Goal: Task Accomplishment & Management: Manage account settings

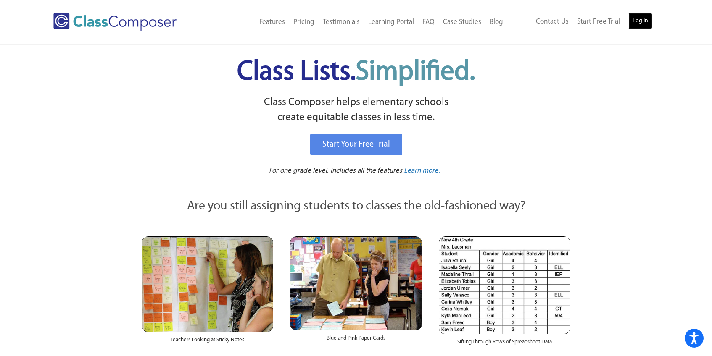
click at [640, 18] on link "Log In" at bounding box center [640, 21] width 24 height 17
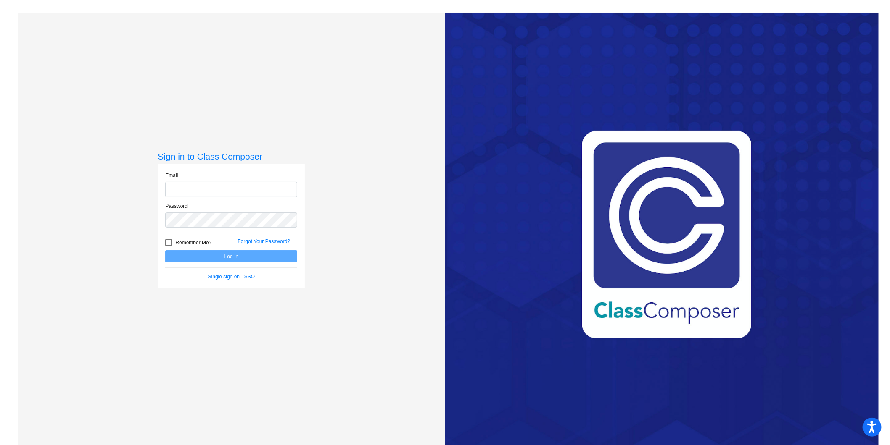
type input "[PERSON_NAME][EMAIL_ADDRESS][PERSON_NAME][DOMAIN_NAME]"
click at [229, 260] on button "Log In" at bounding box center [231, 256] width 132 height 12
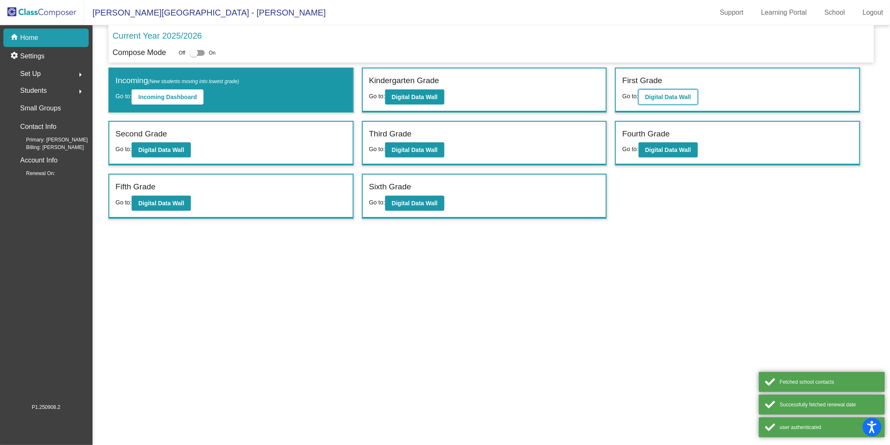
click at [677, 98] on b "Digital Data Wall" at bounding box center [668, 97] width 46 height 7
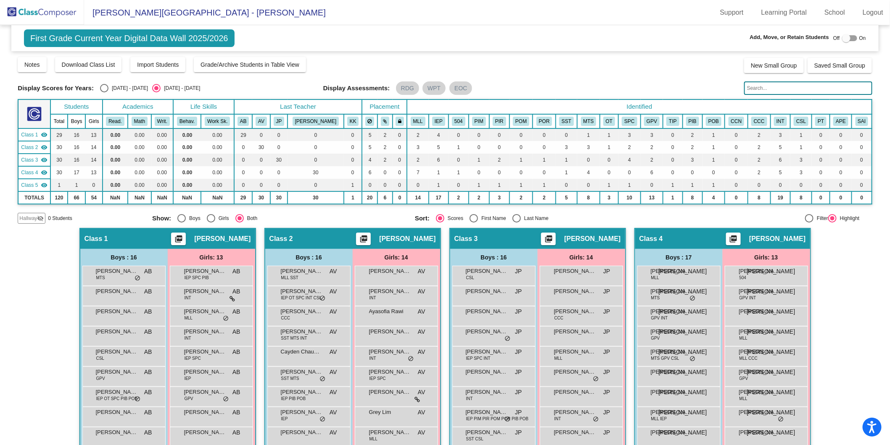
click at [809, 90] on input "text" at bounding box center [808, 88] width 128 height 13
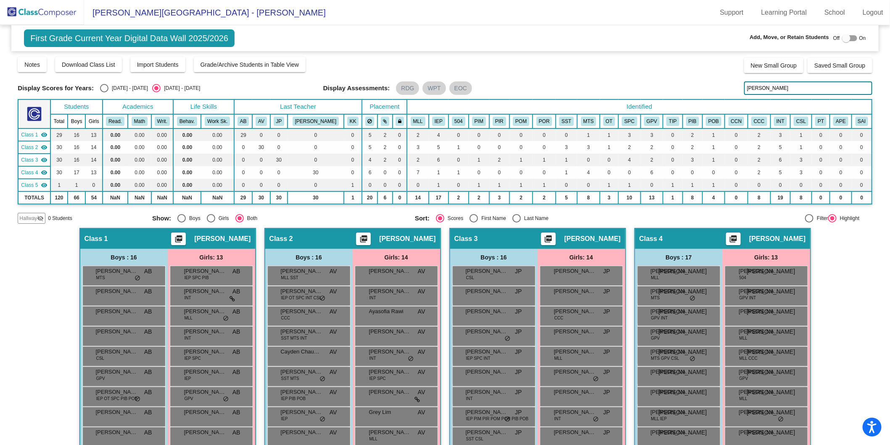
type input "[PERSON_NAME]"
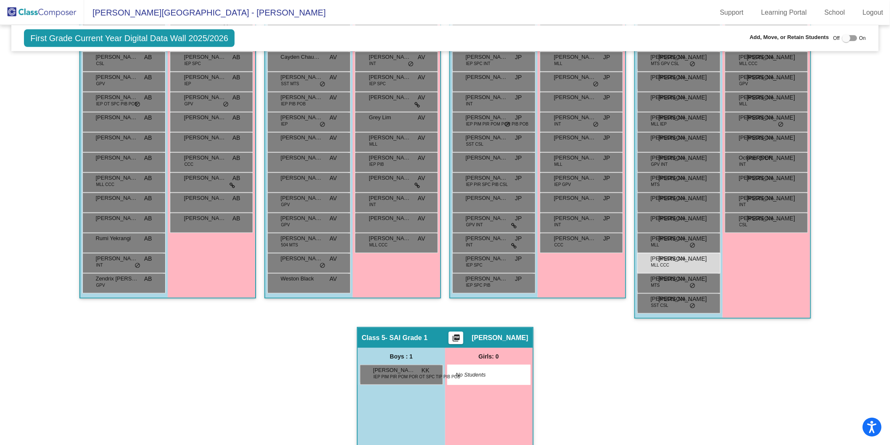
scroll to position [310, 0]
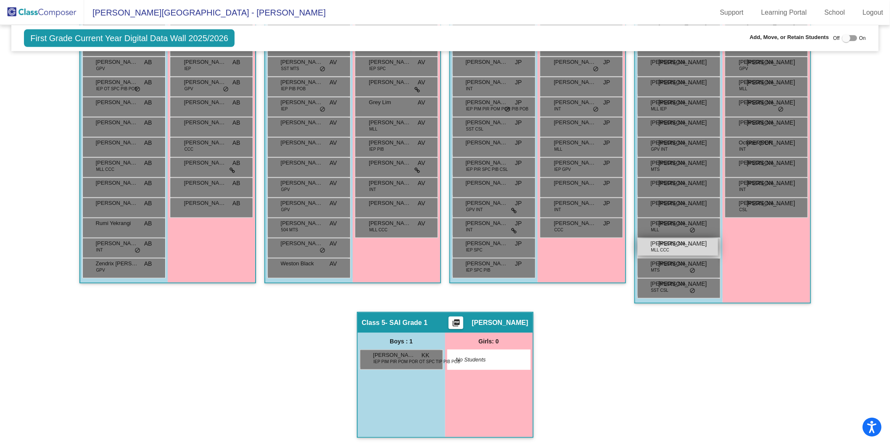
click at [677, 248] on div "[PERSON_NAME] MLL CCC JO lock do_not_disturb_alt" at bounding box center [678, 247] width 80 height 17
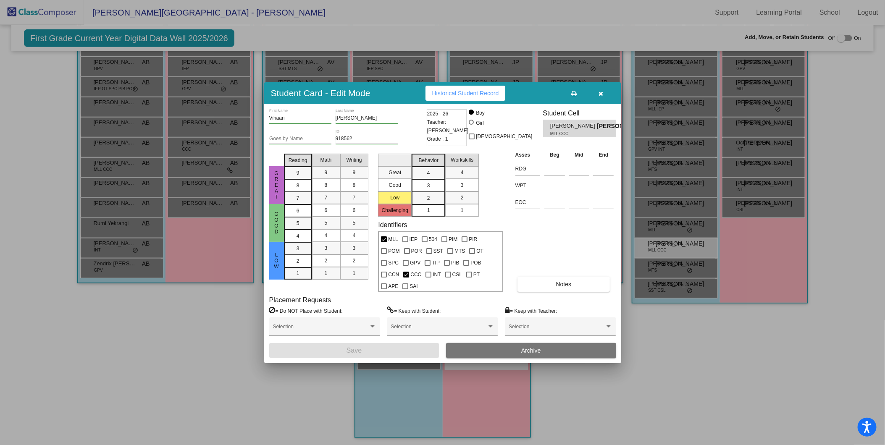
click at [532, 348] on button "Archive" at bounding box center [531, 350] width 170 height 15
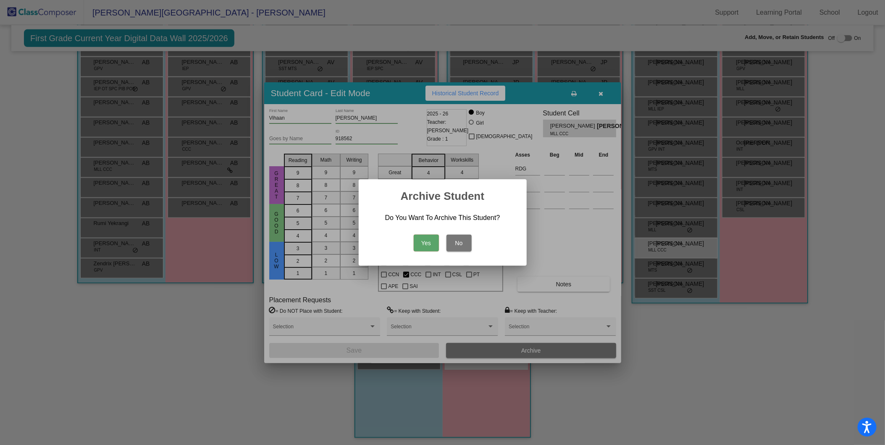
click at [423, 246] on button "Yes" at bounding box center [426, 243] width 25 height 17
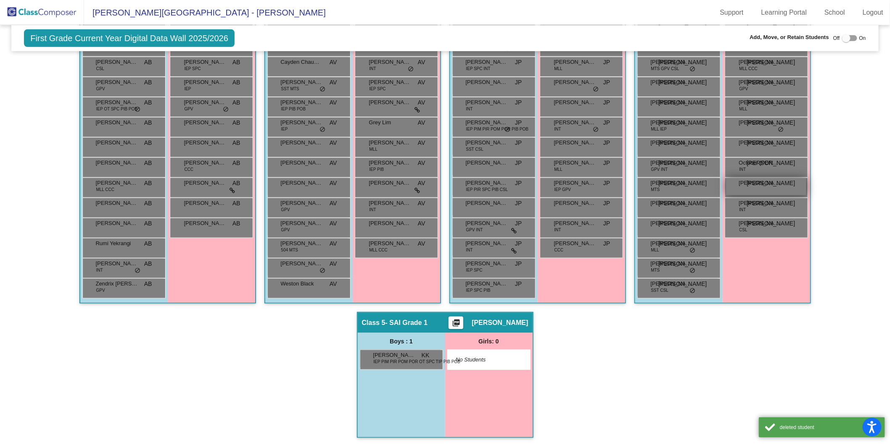
scroll to position [0, 0]
